Goal: Use online tool/utility: Use online tool/utility

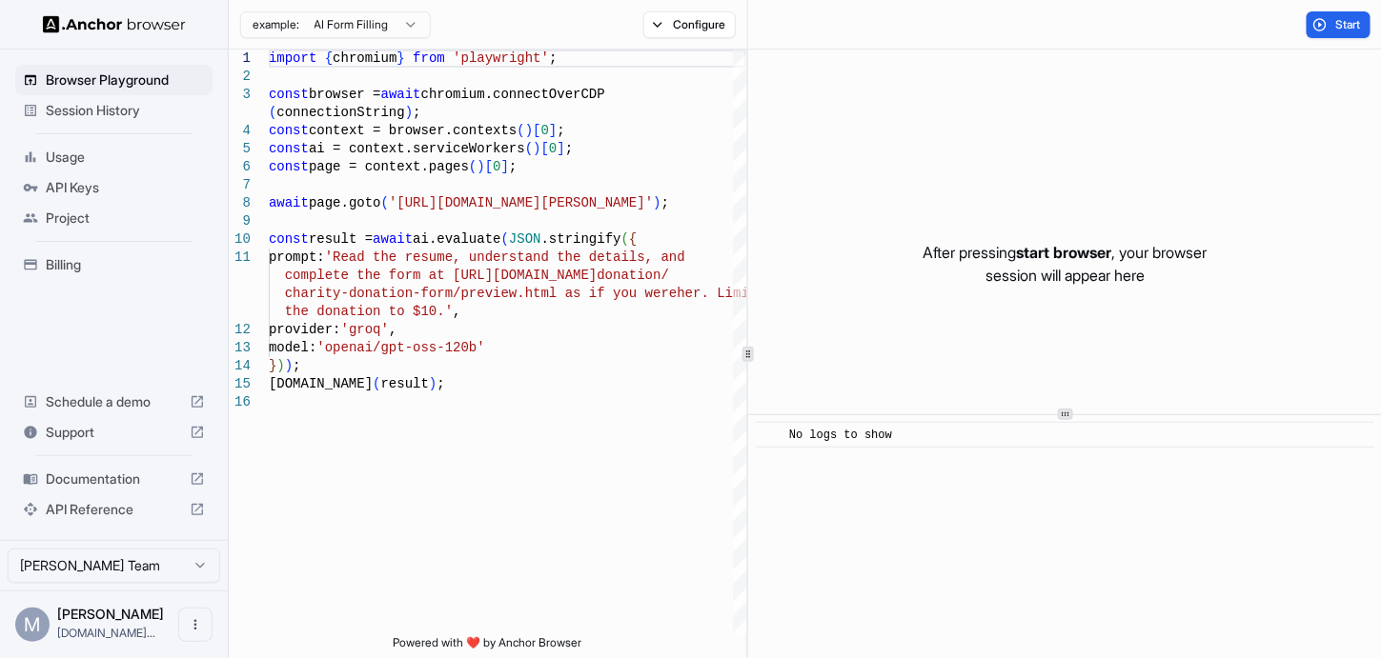
click at [410, 19] on html "Browser Playground Session History Usage API Keys Project Billing Schedule a de…" at bounding box center [691, 329] width 1382 height 658
click at [381, 424] on html "Browser Playground Session History Usage API Keys Project Billing Schedule a de…" at bounding box center [691, 329] width 1382 height 658
click at [381, 424] on div "import { chromium } from 'playwright' ; const browser = await chromium.connectO…" at bounding box center [507, 515] width 477 height 930
type textarea "**********"
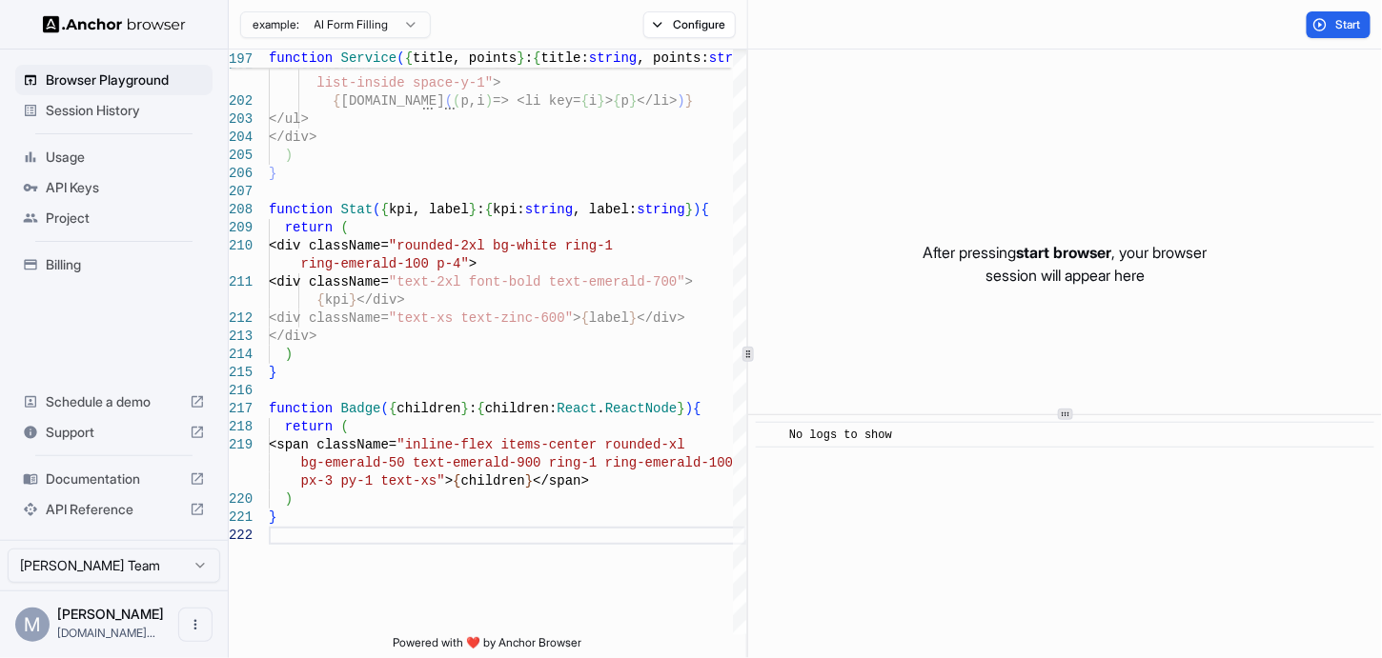
click at [1007, 256] on p "After pressing start browser , your browser session will appear here" at bounding box center [1065, 264] width 284 height 46
click at [1351, 25] on span "Start" at bounding box center [1348, 24] width 27 height 15
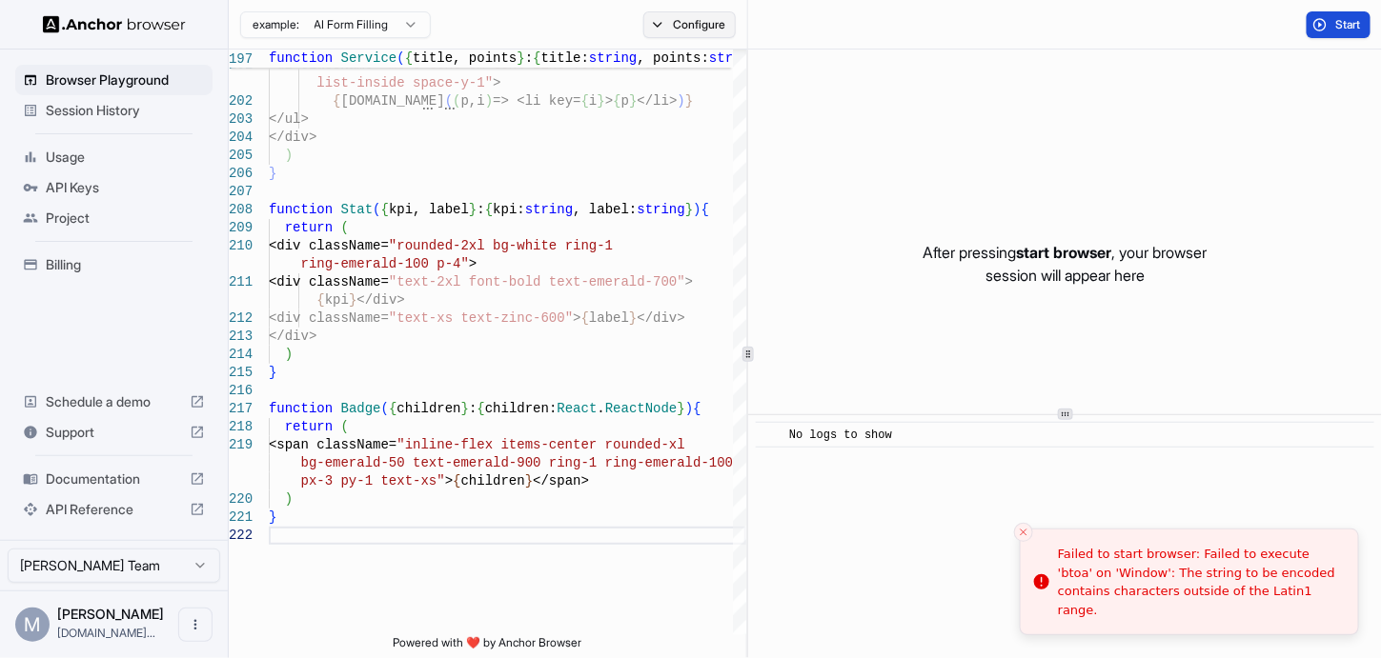
click at [683, 32] on button "Configure" at bounding box center [689, 24] width 92 height 27
